Goal: Task Accomplishment & Management: Complete application form

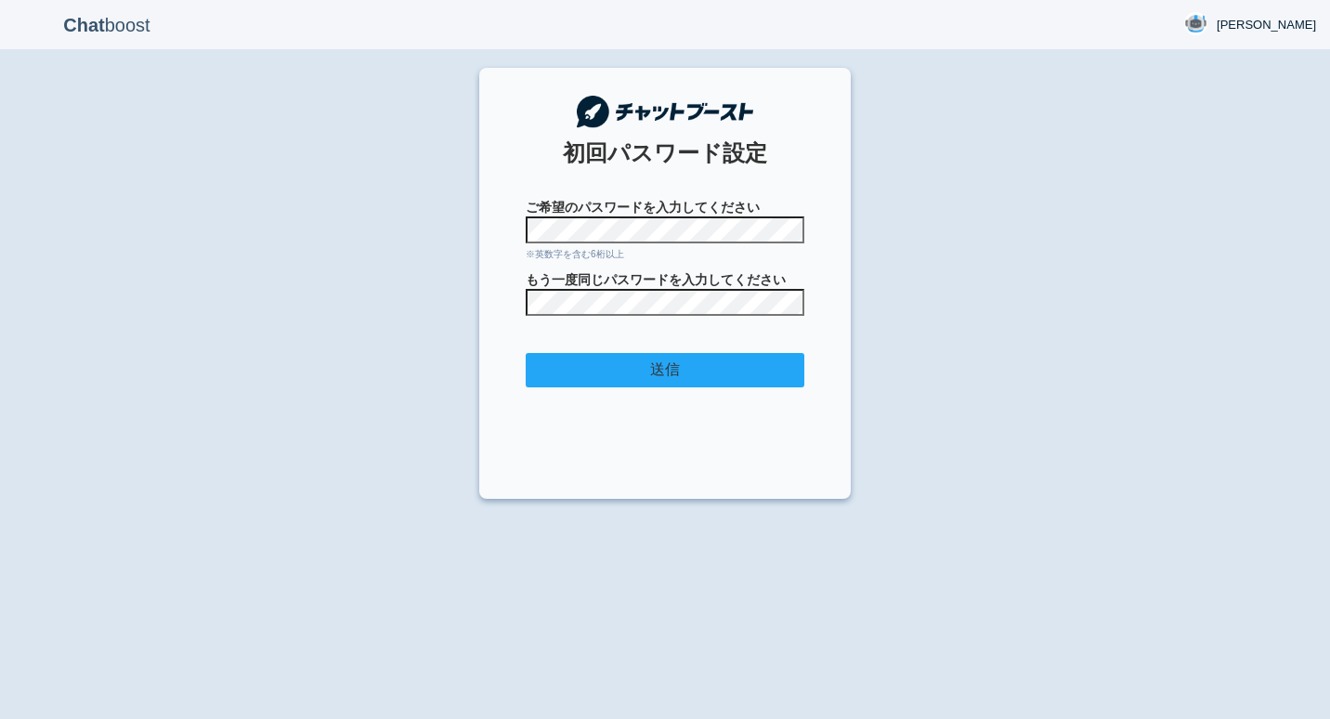
click at [674, 369] on input "送信" at bounding box center [665, 370] width 279 height 34
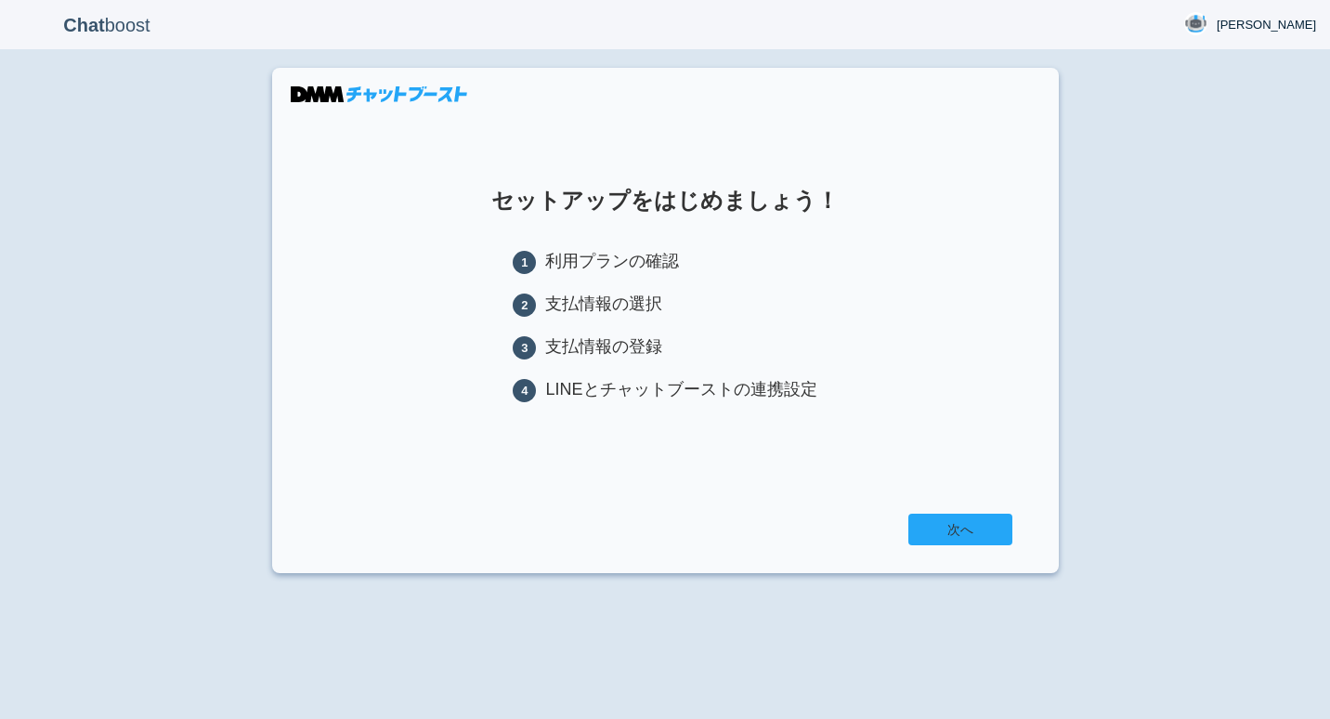
click at [957, 529] on link "次へ" at bounding box center [961, 530] width 104 height 32
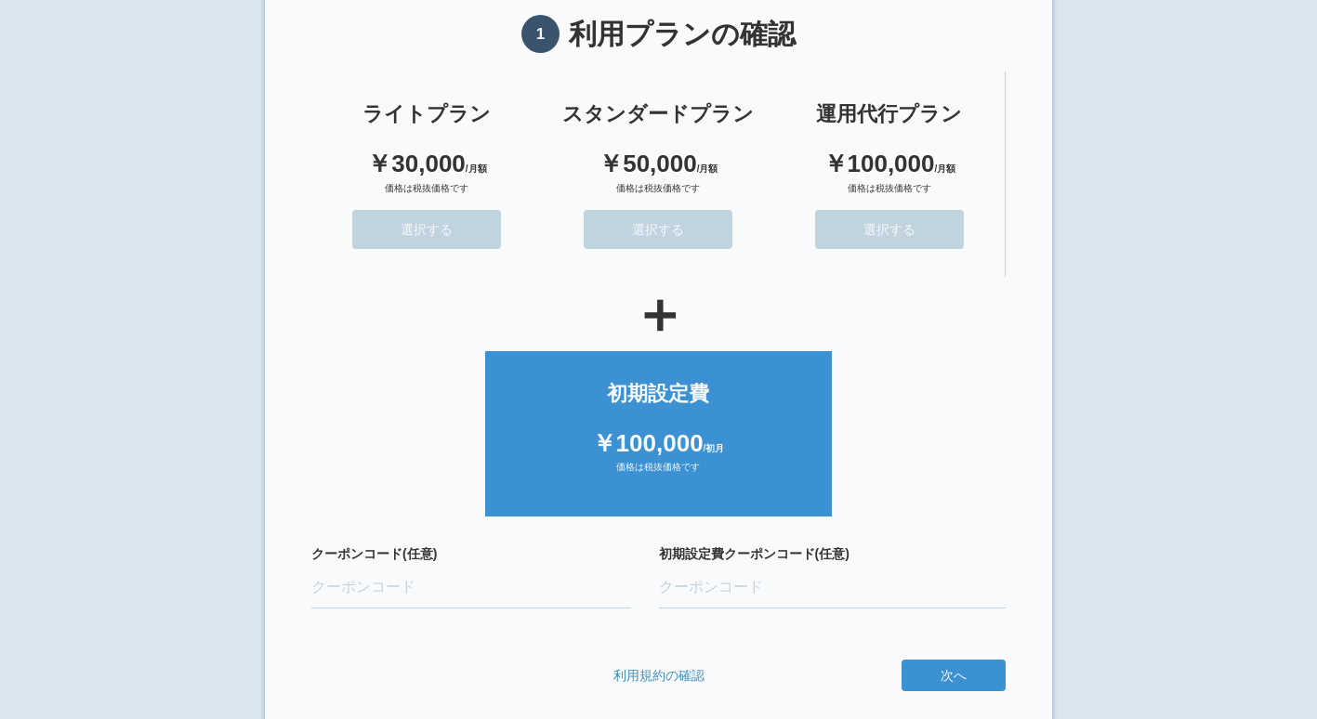
scroll to position [116, 0]
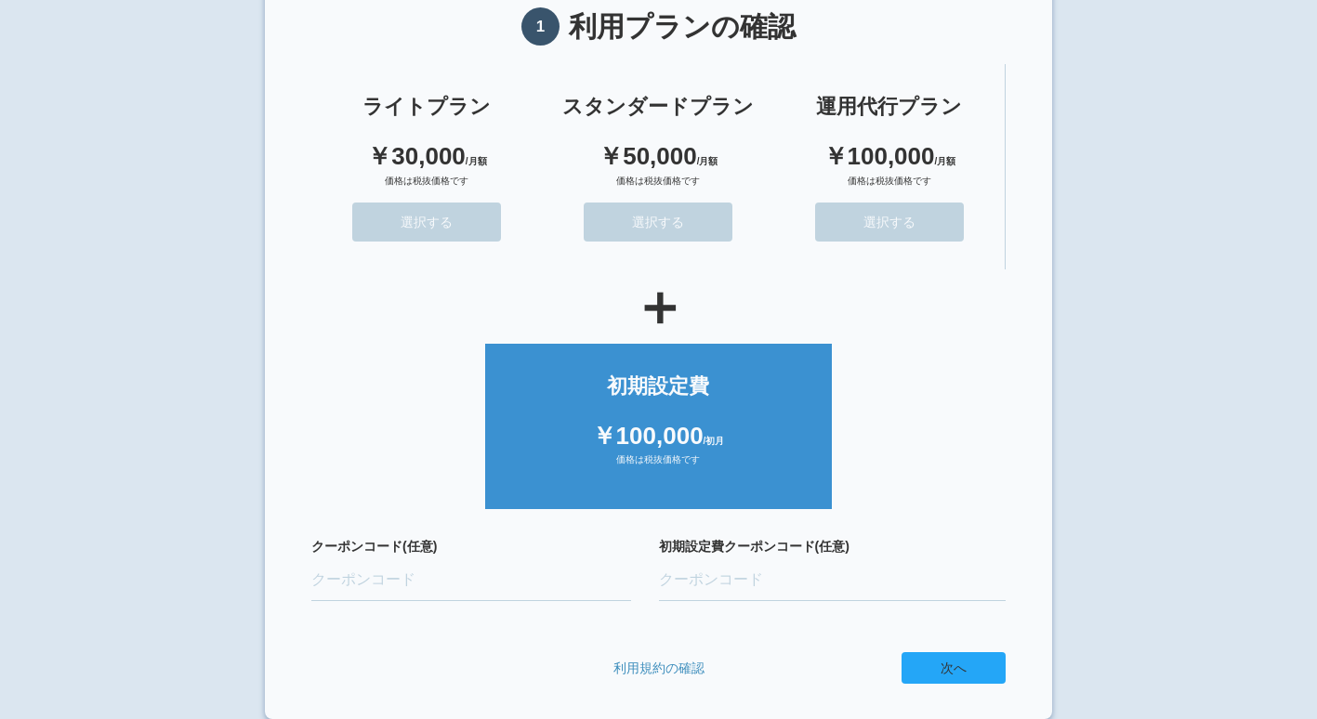
click at [938, 667] on button "次へ" at bounding box center [953, 668] width 104 height 32
click at [905, 501] on ul "初期設定費 ￥100,000 /初月 価格は税抜価格です" at bounding box center [658, 422] width 694 height 176
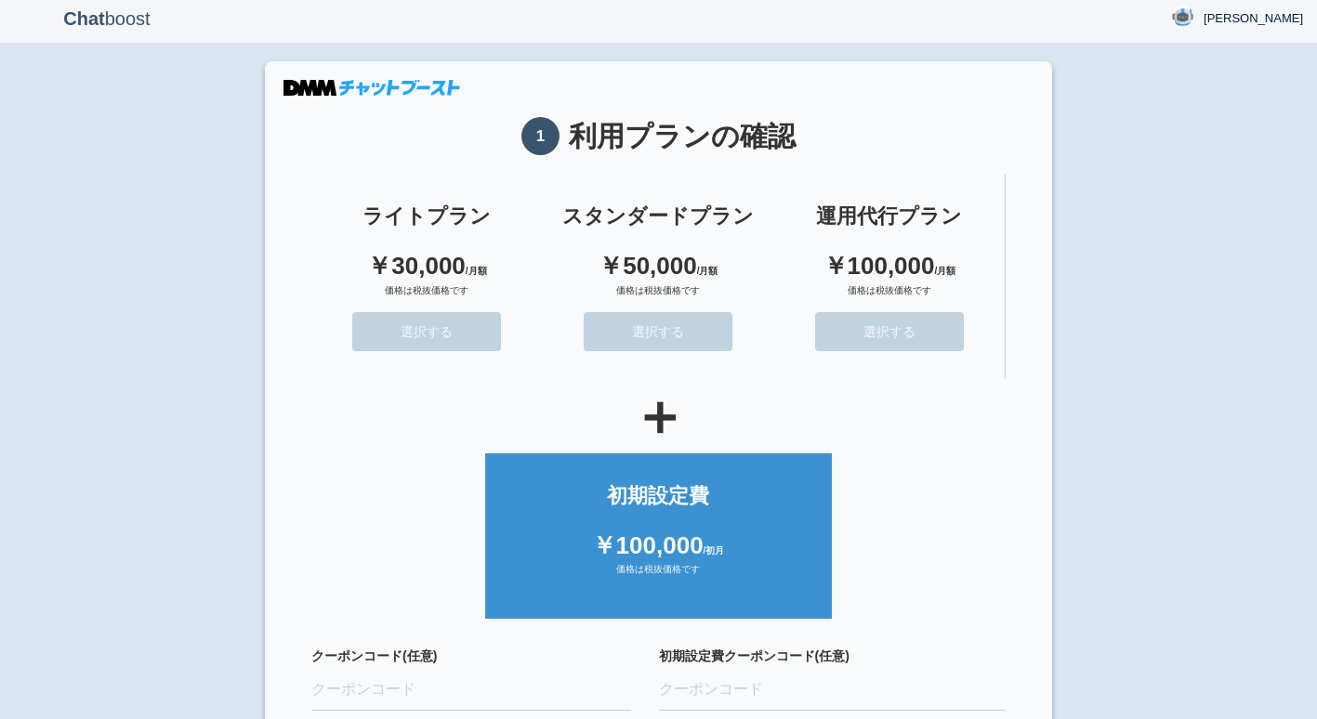
scroll to position [0, 0]
